Goal: Contribute content: Add original content to the website for others to see

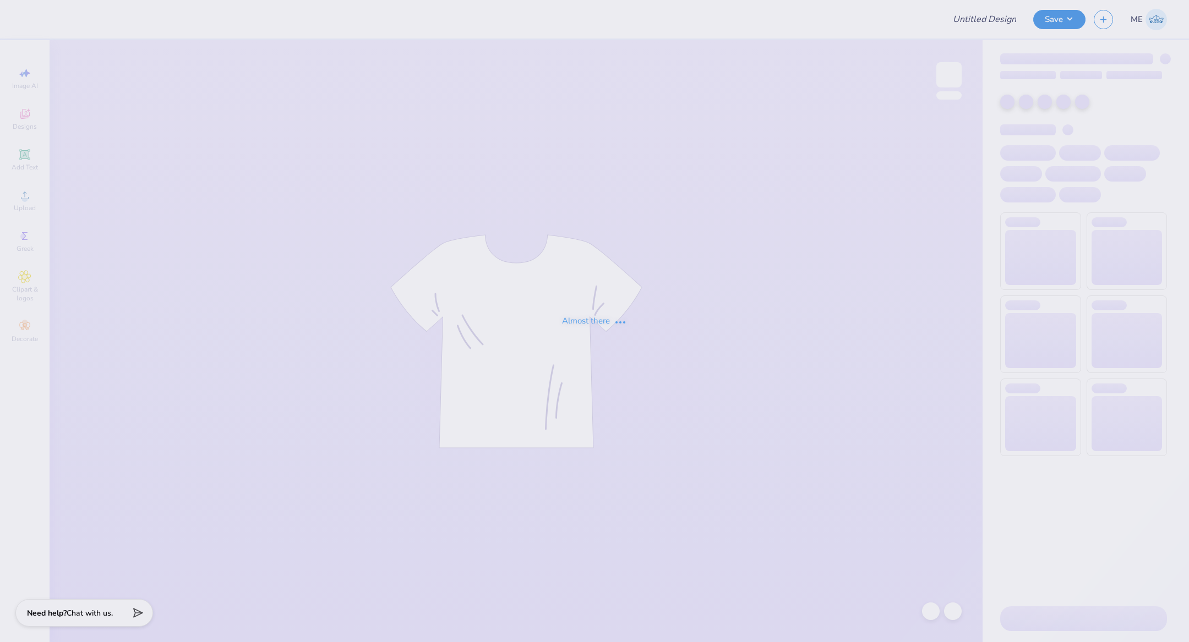
type input "Masters shirt"
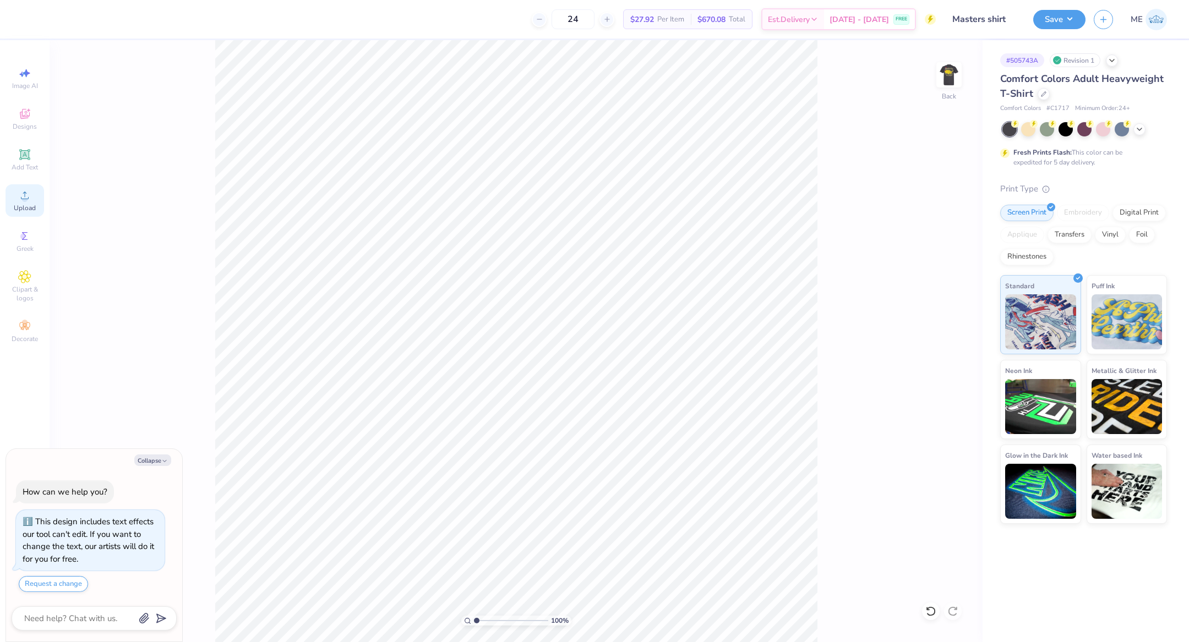
click at [25, 198] on circle at bounding box center [24, 199] width 6 height 6
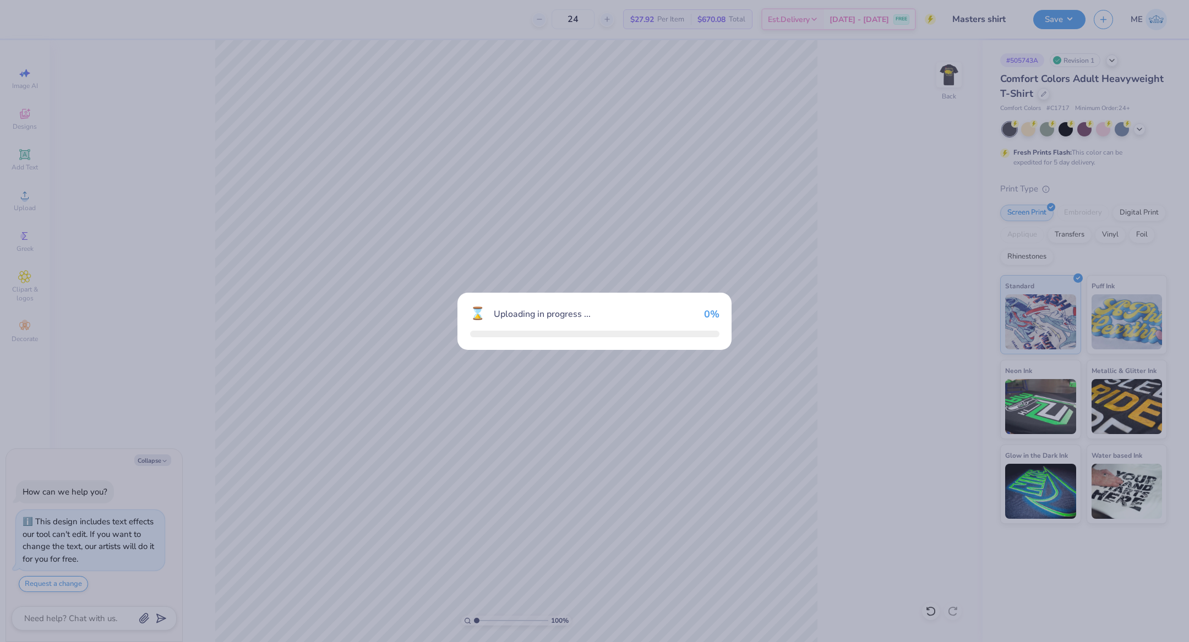
type textarea "x"
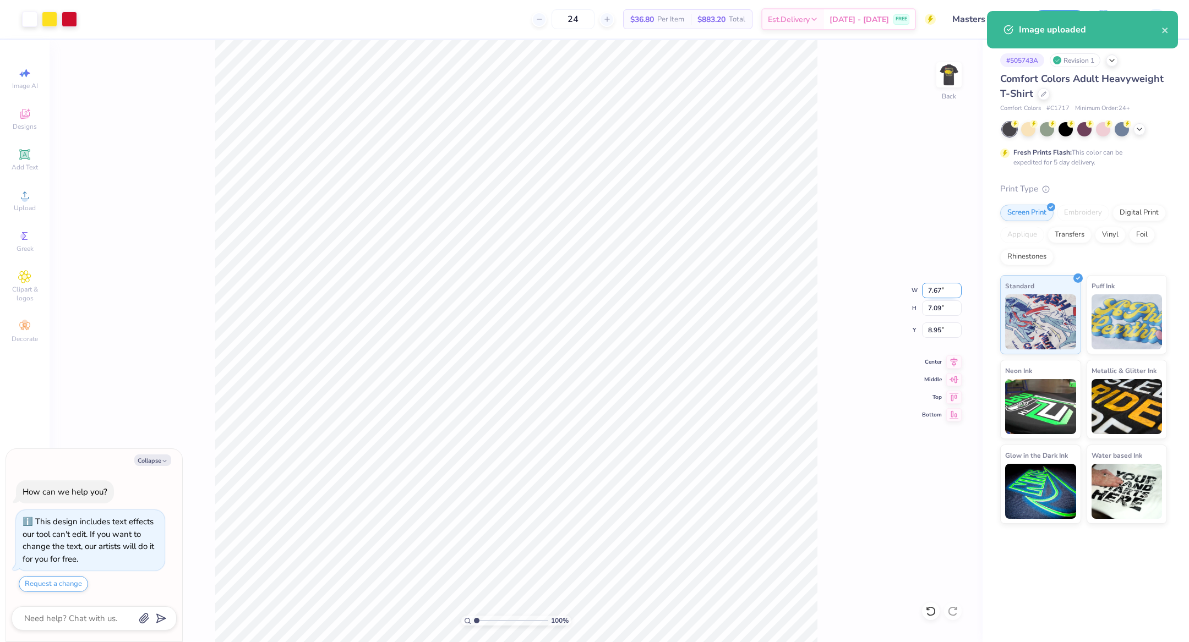
click at [929, 293] on input "7.67" at bounding box center [942, 290] width 40 height 15
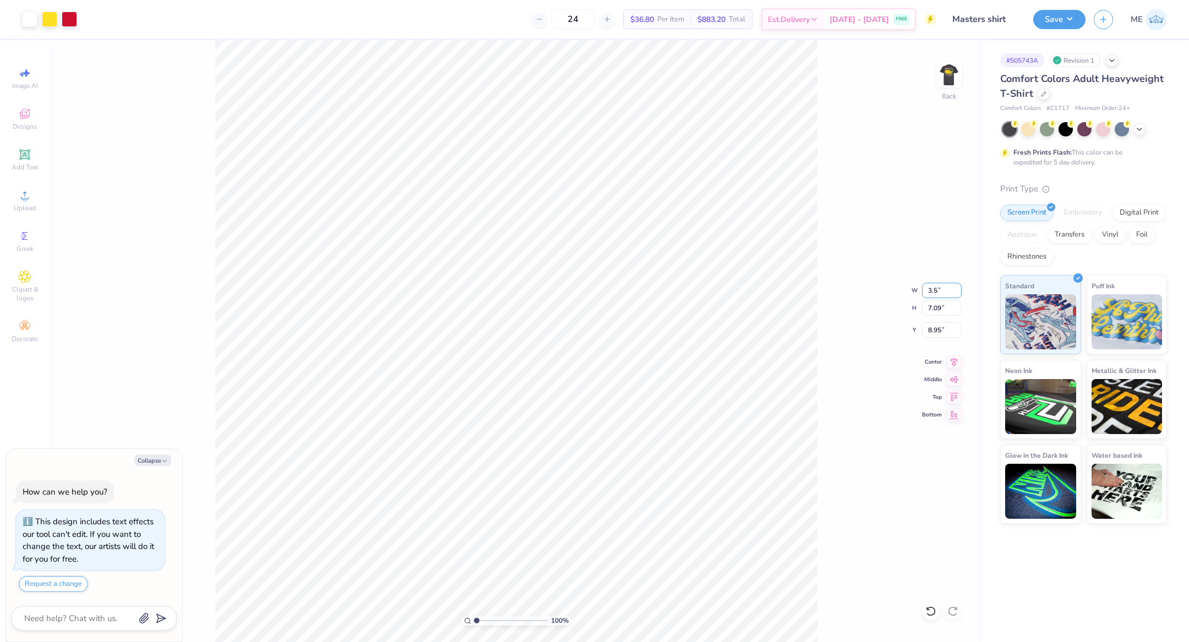
type input "3.5"
type textarea "x"
type input "3.50"
type input "3.24"
type input "10.88"
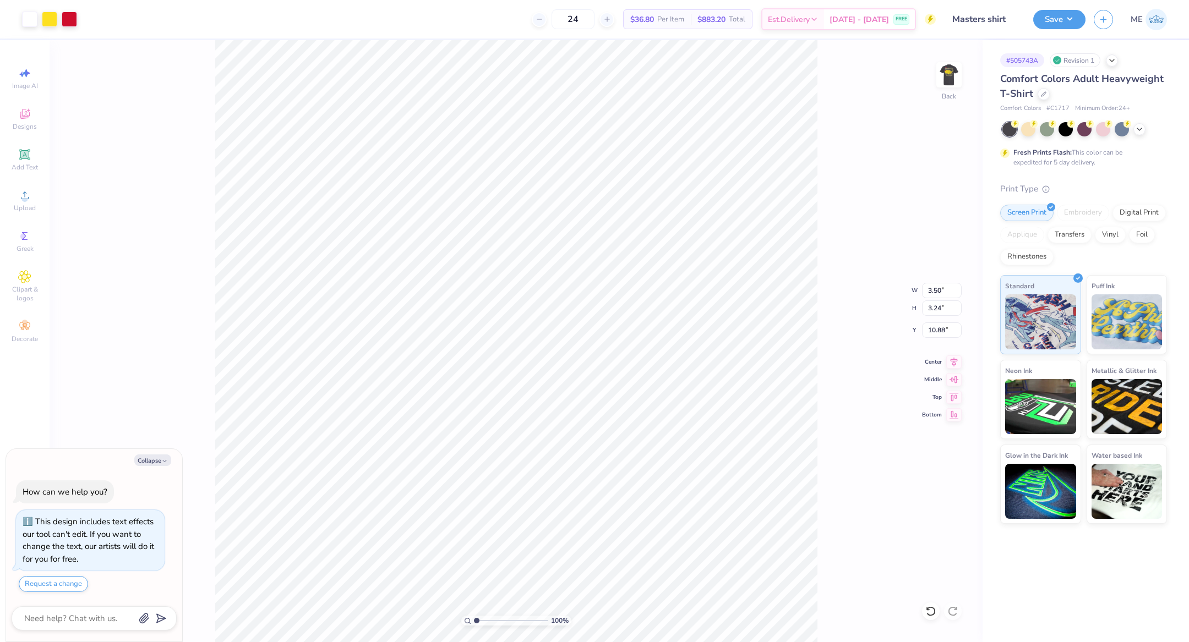
type textarea "x"
type input "3.00"
click at [953, 78] on img at bounding box center [949, 75] width 44 height 44
click at [32, 206] on span "Upload" at bounding box center [25, 208] width 22 height 9
click at [23, 200] on circle at bounding box center [24, 199] width 6 height 6
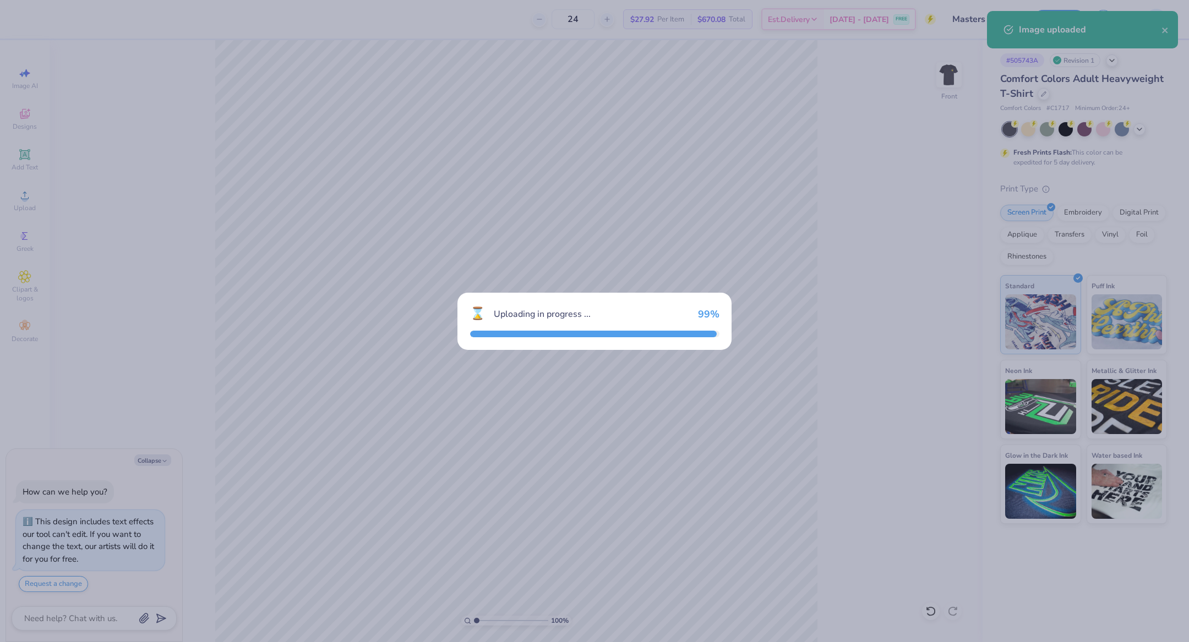
type textarea "x"
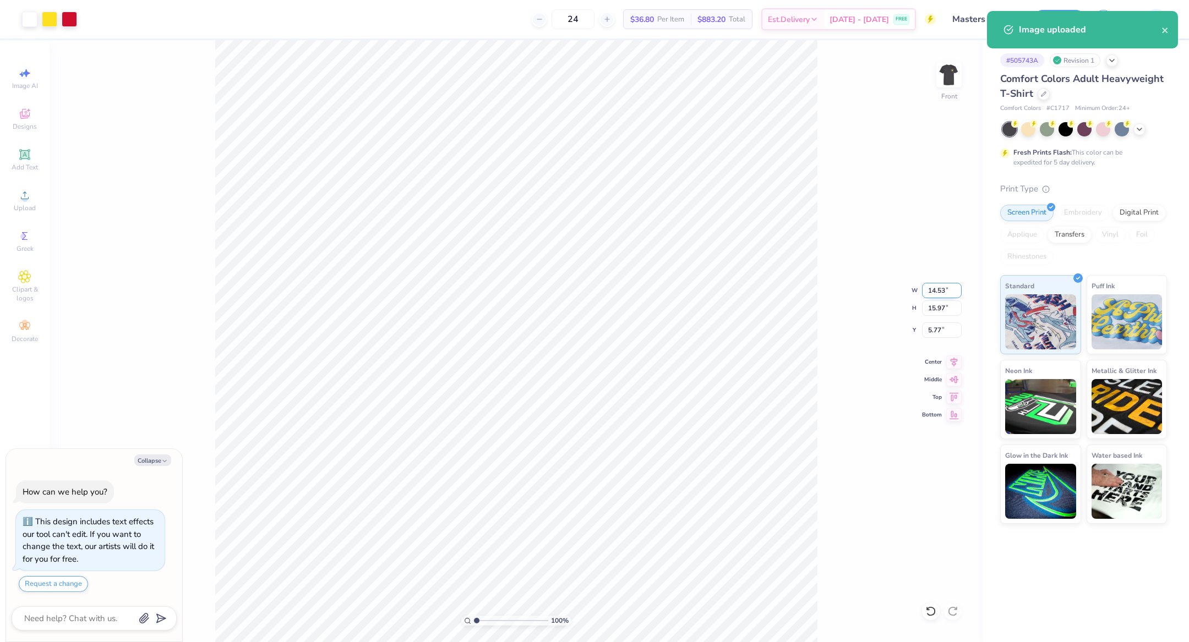
click at [937, 293] on input "14.53" at bounding box center [942, 290] width 40 height 15
type input "12.5"
type textarea "x"
type input "12.50"
type input "13.73"
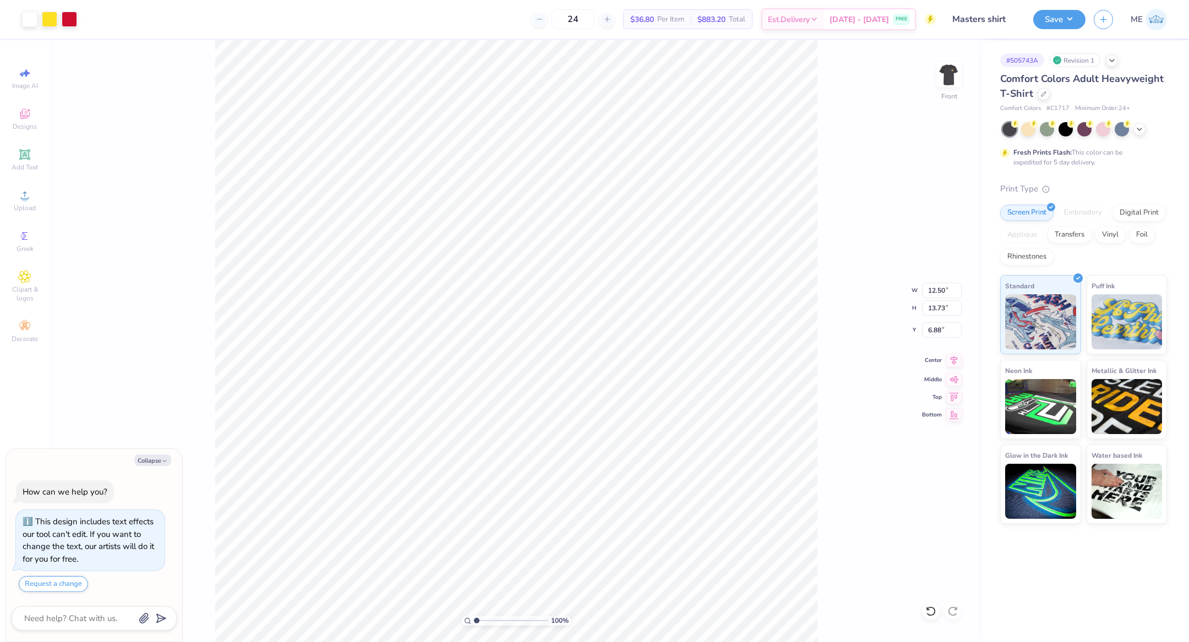
click at [952, 363] on icon at bounding box center [953, 360] width 15 height 13
click at [940, 328] on input "6.88" at bounding box center [942, 330] width 40 height 15
type input "3"
type textarea "x"
type input "3.00"
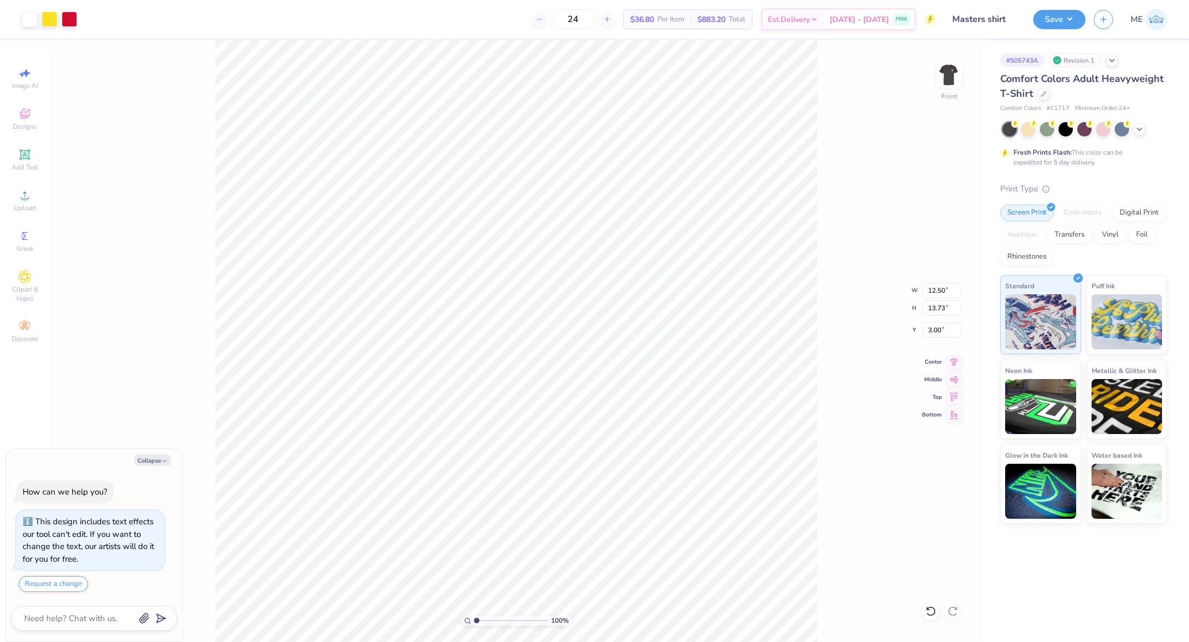
click at [843, 362] on div "100 % Front W 12.50 12.50 " H 13.73 13.73 " Y 3.00 3.00 " Center Middle Top Bot…" at bounding box center [516, 341] width 933 height 602
click at [1059, 25] on button "Save" at bounding box center [1059, 17] width 52 height 19
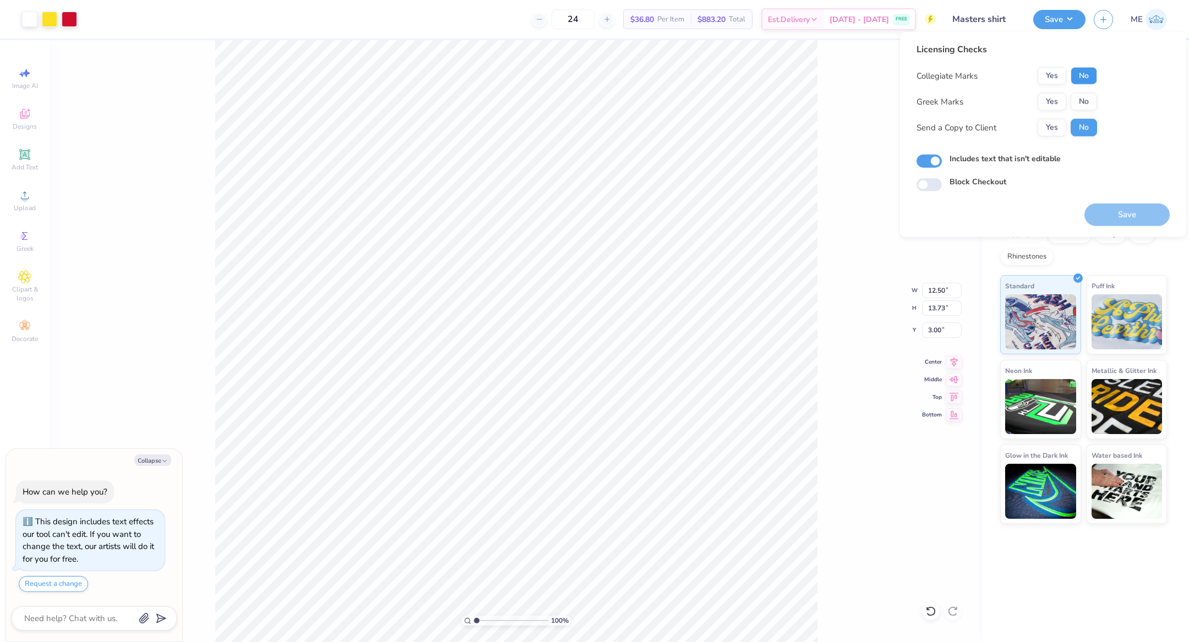
click at [1076, 77] on button "No" at bounding box center [1083, 76] width 26 height 18
click at [1056, 95] on button "Yes" at bounding box center [1051, 102] width 29 height 18
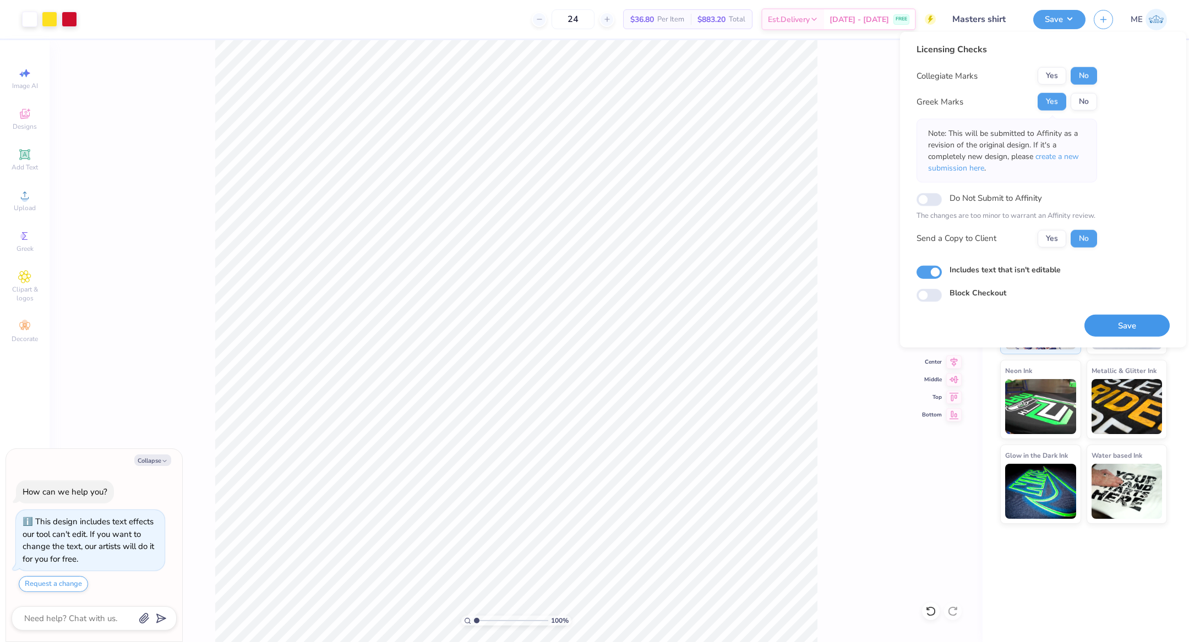
click at [1102, 318] on button "Save" at bounding box center [1126, 325] width 85 height 23
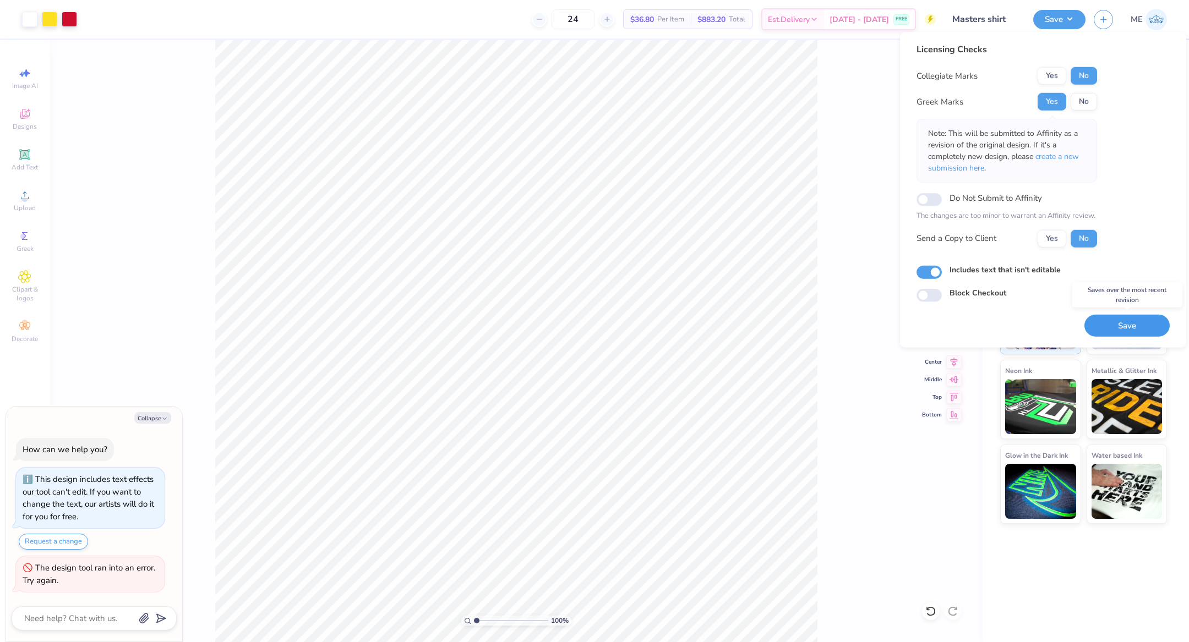
click at [1145, 318] on button "Save" at bounding box center [1126, 325] width 85 height 23
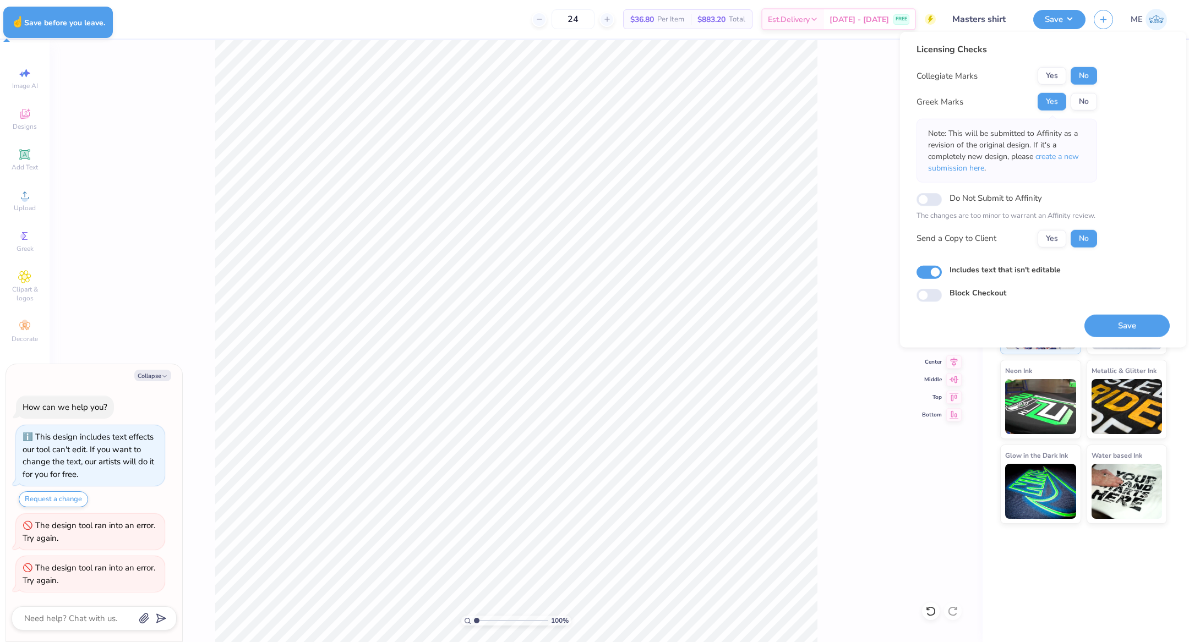
type textarea "x"
